Goal: Check status: Check status

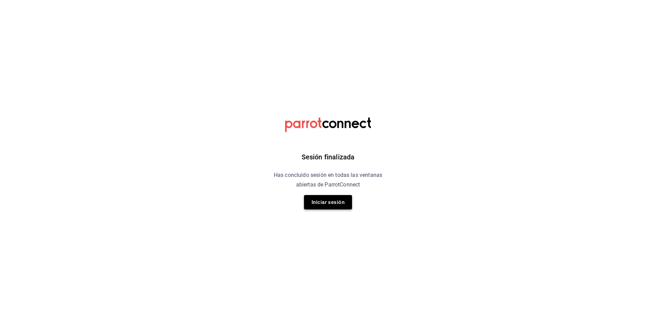
click at [329, 208] on button "Iniciar sesión" at bounding box center [328, 202] width 48 height 14
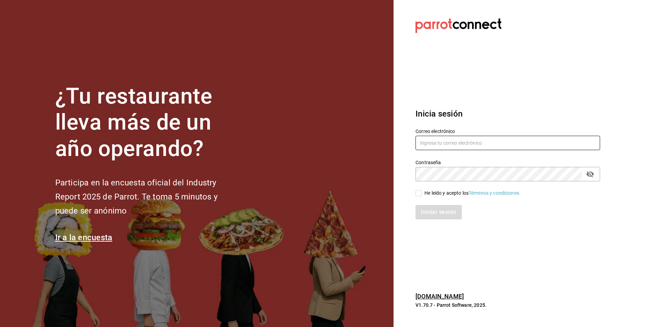
type input "auxadmonquimera@outlook.com"
click at [417, 196] on input "He leído y acepto los Términos y condiciones." at bounding box center [419, 193] width 6 height 6
checkbox input "true"
click at [439, 213] on button "Iniciar sesión" at bounding box center [439, 212] width 47 height 14
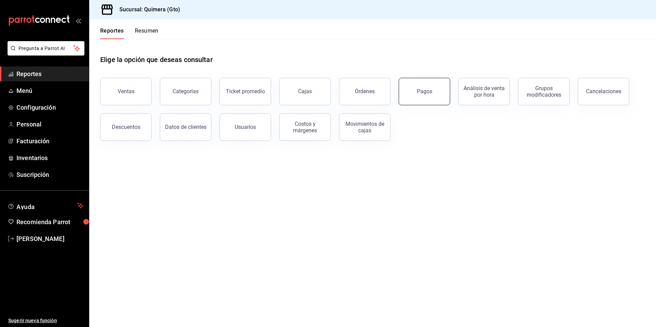
click at [418, 89] on div "Pagos" at bounding box center [424, 91] width 15 height 7
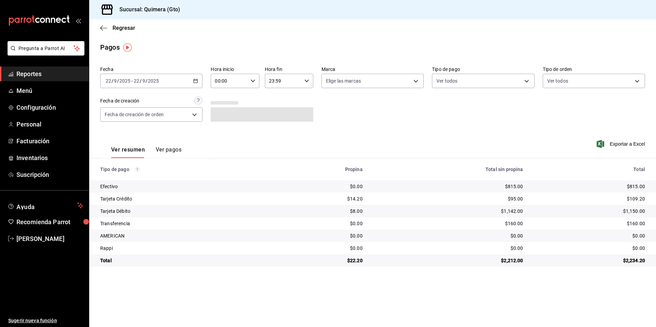
click at [195, 81] on icon "button" at bounding box center [195, 81] width 5 height 5
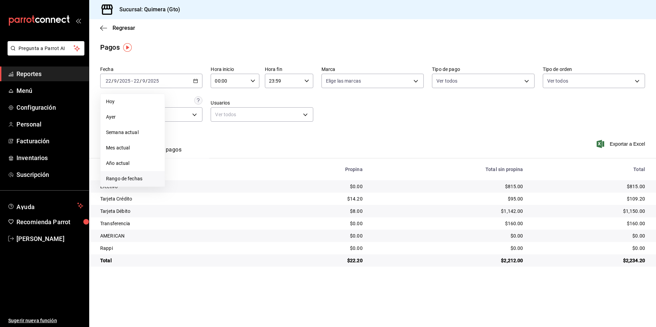
click at [158, 178] on span "Rango de fechas" at bounding box center [132, 178] width 53 height 7
click at [230, 159] on button "19" at bounding box center [228, 157] width 12 height 12
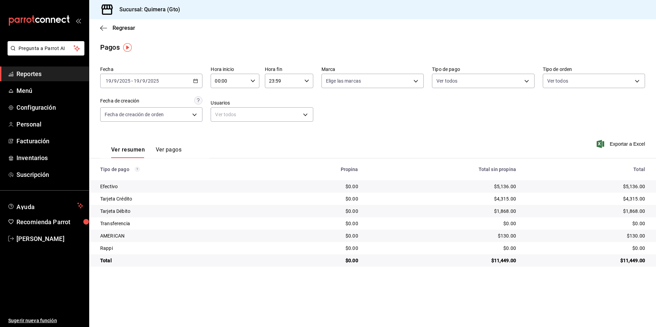
click at [195, 82] on icon "button" at bounding box center [195, 81] width 5 height 5
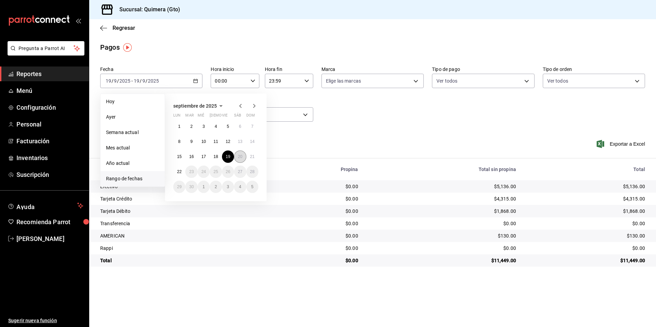
click at [241, 158] on abbr "20" at bounding box center [240, 156] width 4 height 5
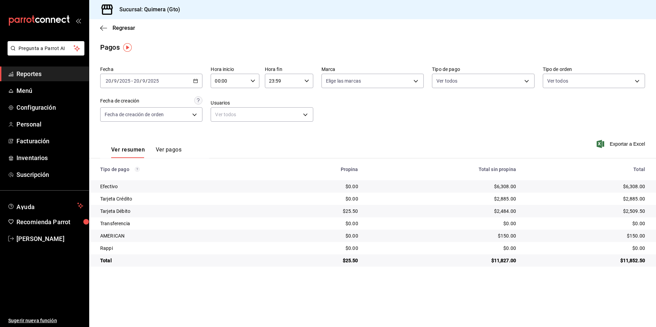
click at [195, 80] on icon "button" at bounding box center [195, 81] width 5 height 5
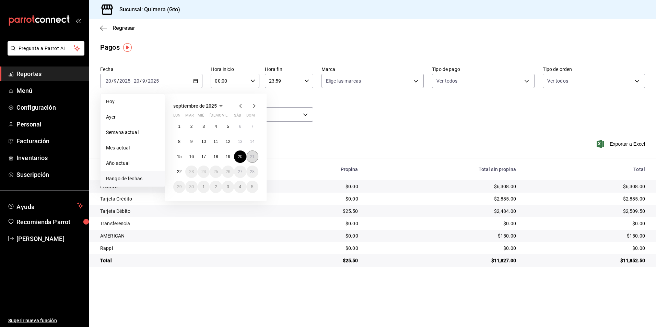
click at [253, 153] on button "21" at bounding box center [252, 157] width 12 height 12
